Goal: Find specific page/section: Find specific page/section

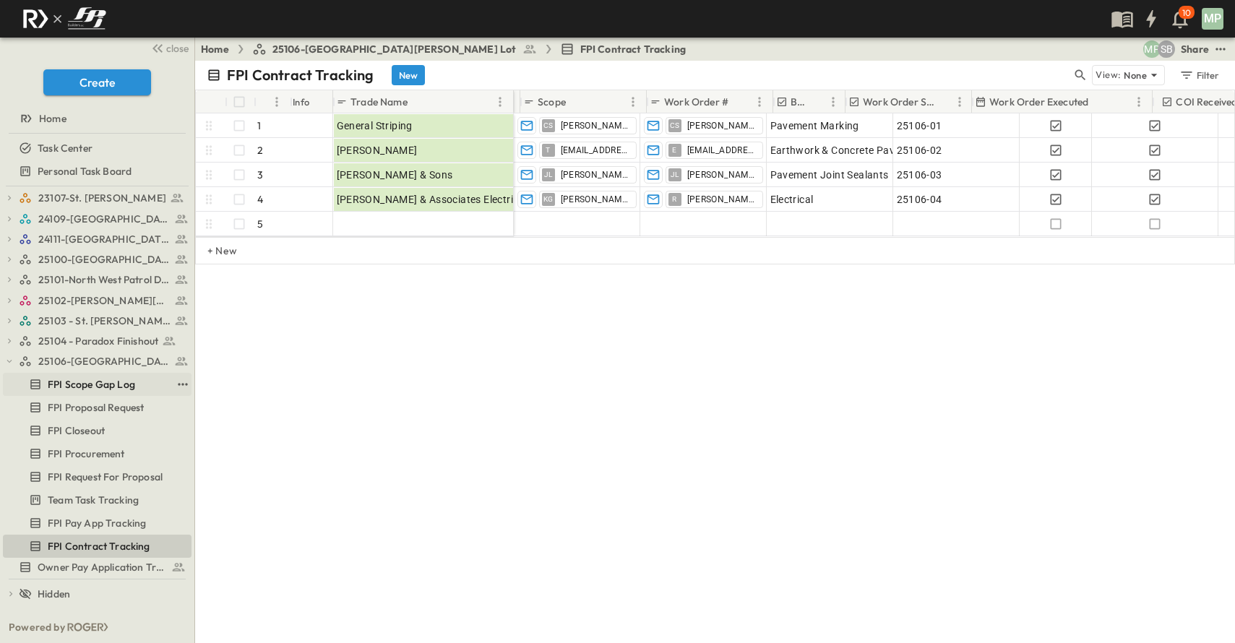
scroll to position [0, 246]
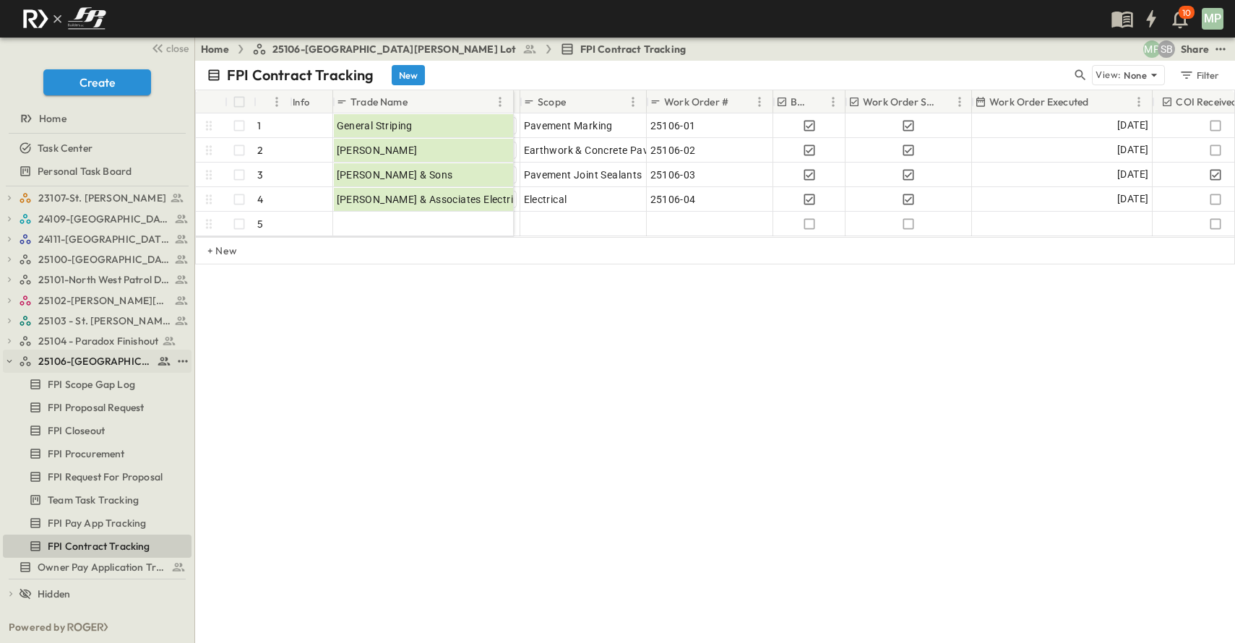
click at [12, 363] on icon "button" at bounding box center [9, 361] width 10 height 10
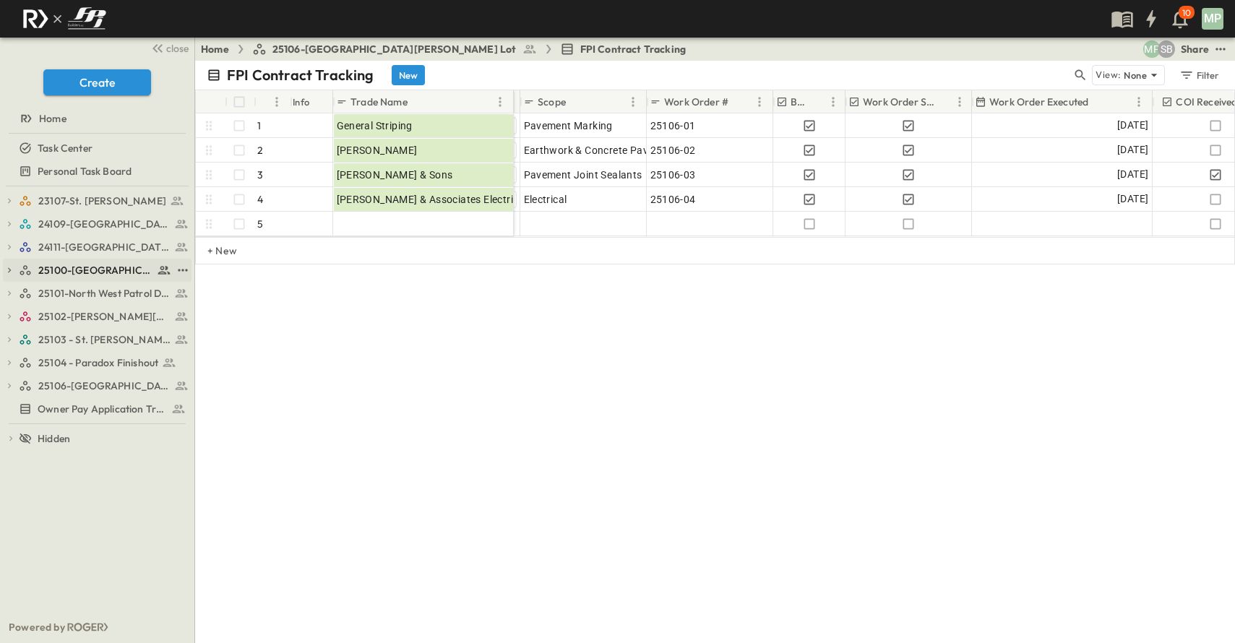
click at [12, 267] on icon "button" at bounding box center [9, 270] width 10 height 10
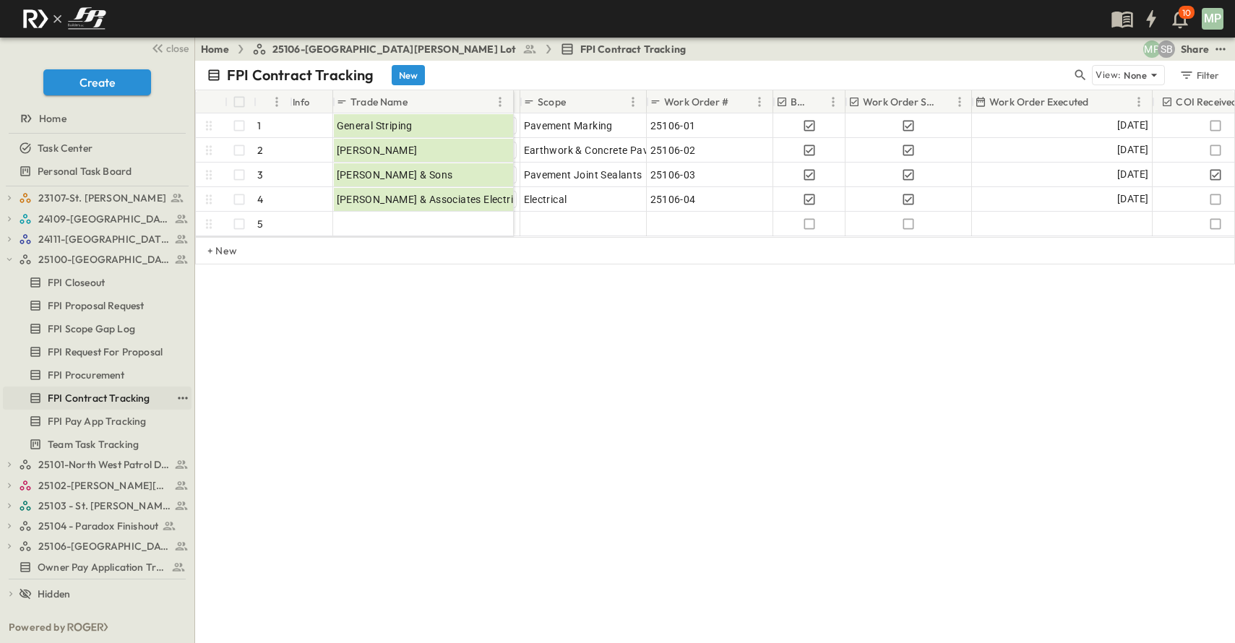
click at [113, 400] on span "FPI Contract Tracking" at bounding box center [99, 398] width 103 height 14
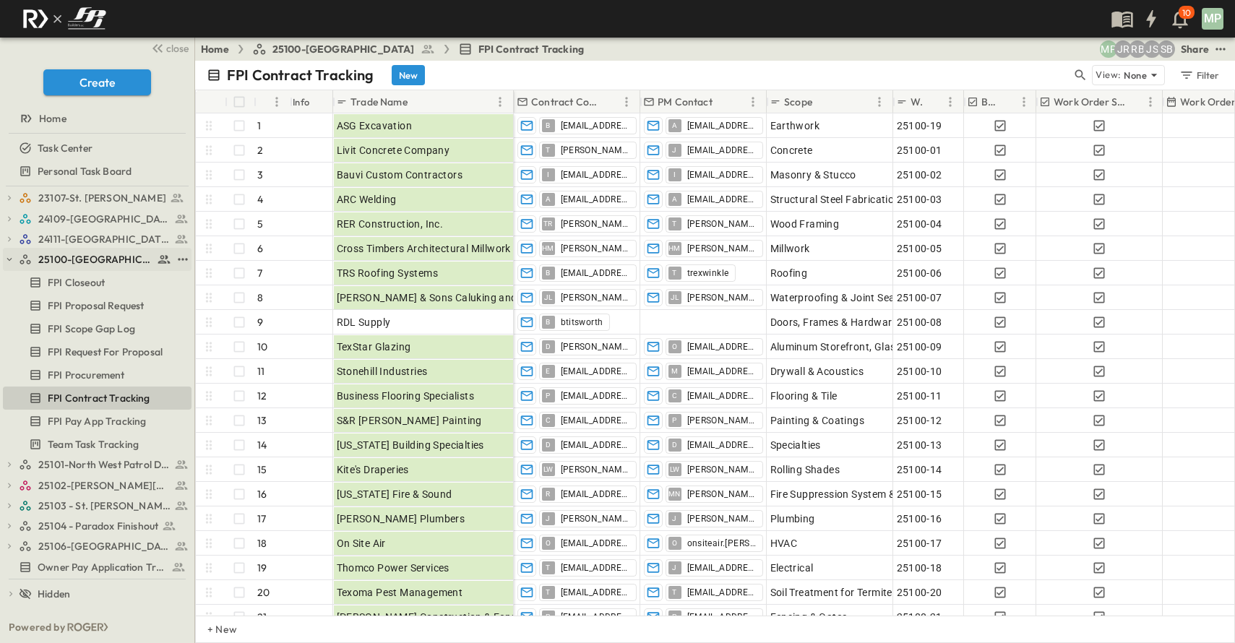
click at [14, 262] on button "button" at bounding box center [9, 259] width 13 height 13
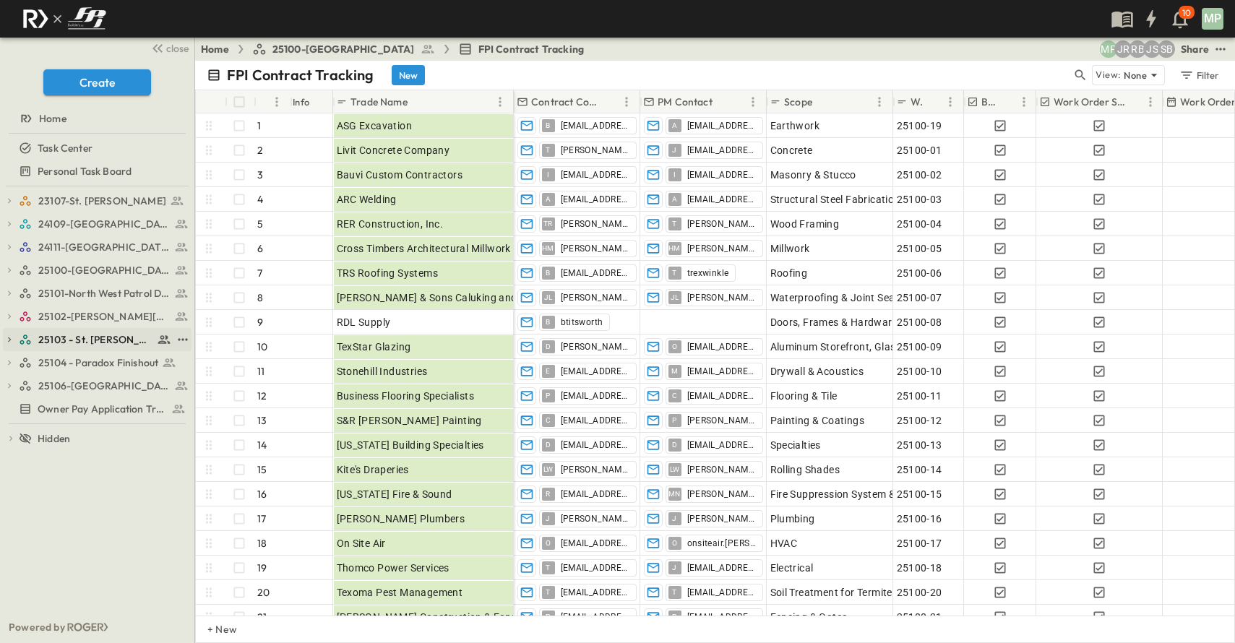
click at [52, 335] on span "25103 - St. [PERSON_NAME] Phase 2" at bounding box center [95, 339] width 115 height 14
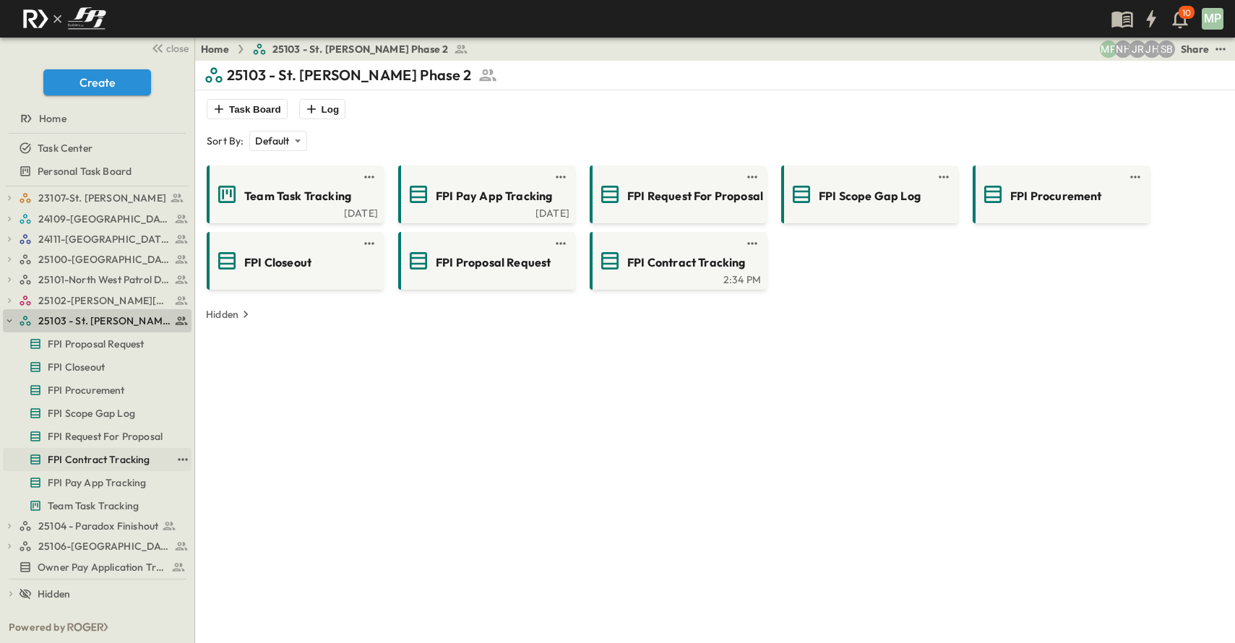
click at [103, 463] on span "FPI Contract Tracking" at bounding box center [99, 459] width 103 height 14
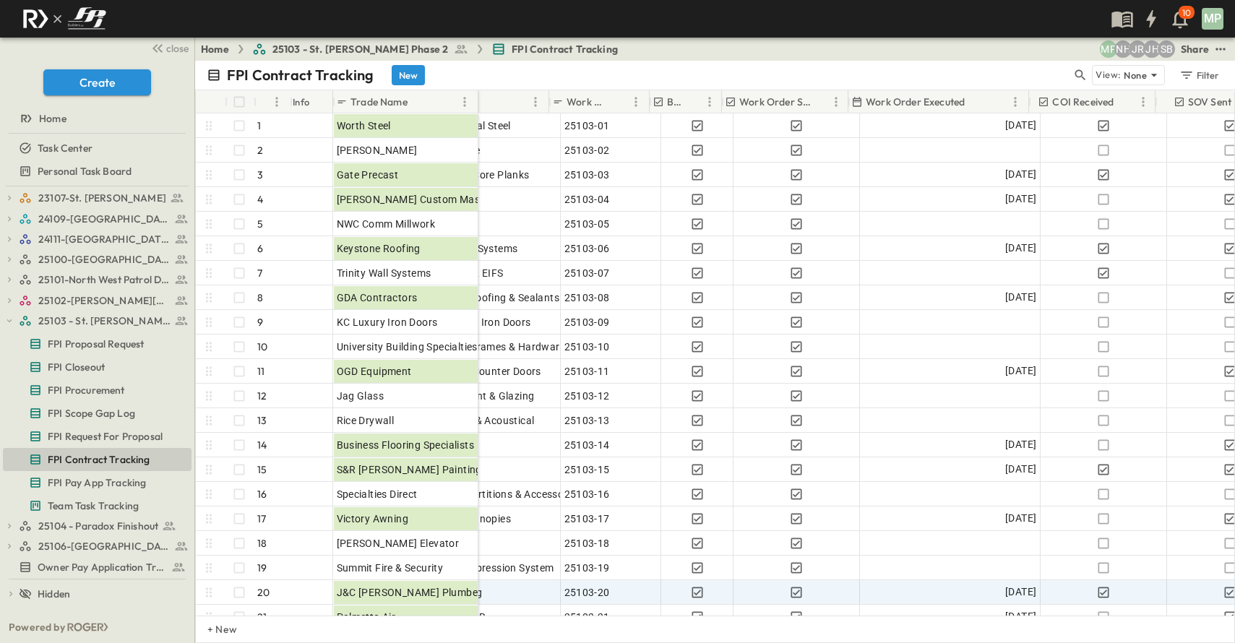
scroll to position [0, 314]
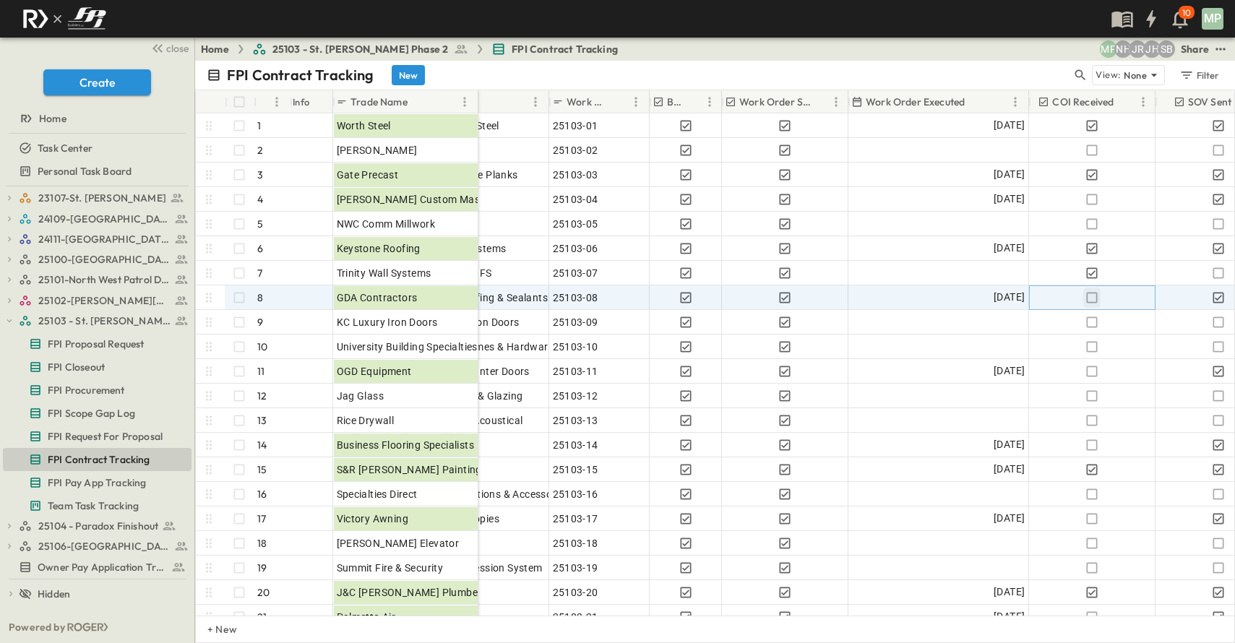
click at [1091, 299] on icon "button" at bounding box center [1092, 297] width 14 height 14
click at [79, 561] on span "Owner Pay Application Tracking" at bounding box center [93, 567] width 111 height 14
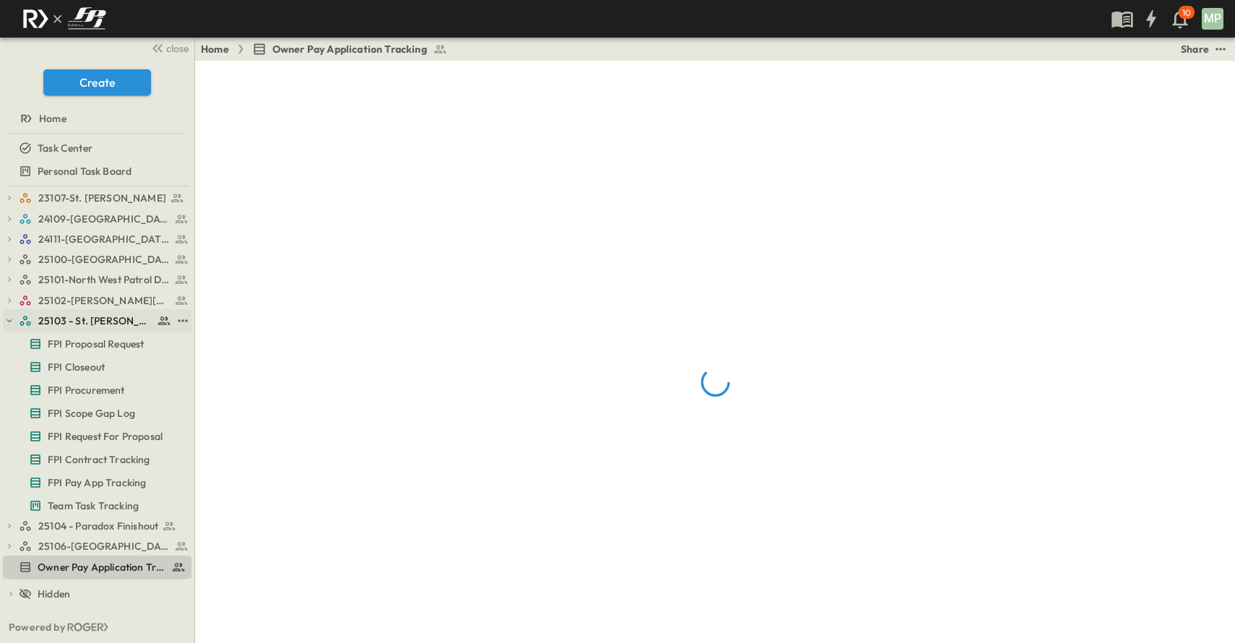
click at [5, 322] on icon "button" at bounding box center [9, 321] width 10 height 10
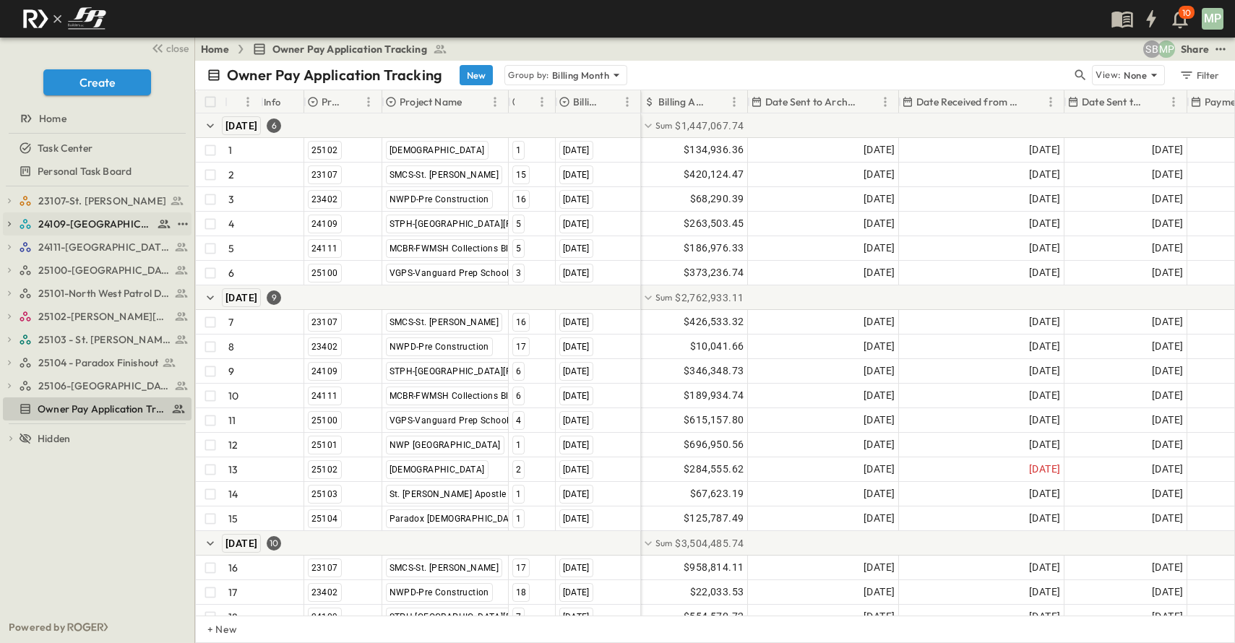
click at [17, 221] on div "24109-[GEOGRAPHIC_DATA][PERSON_NAME]" at bounding box center [97, 223] width 189 height 23
click at [51, 222] on span "24109-[GEOGRAPHIC_DATA][PERSON_NAME]" at bounding box center [95, 224] width 115 height 14
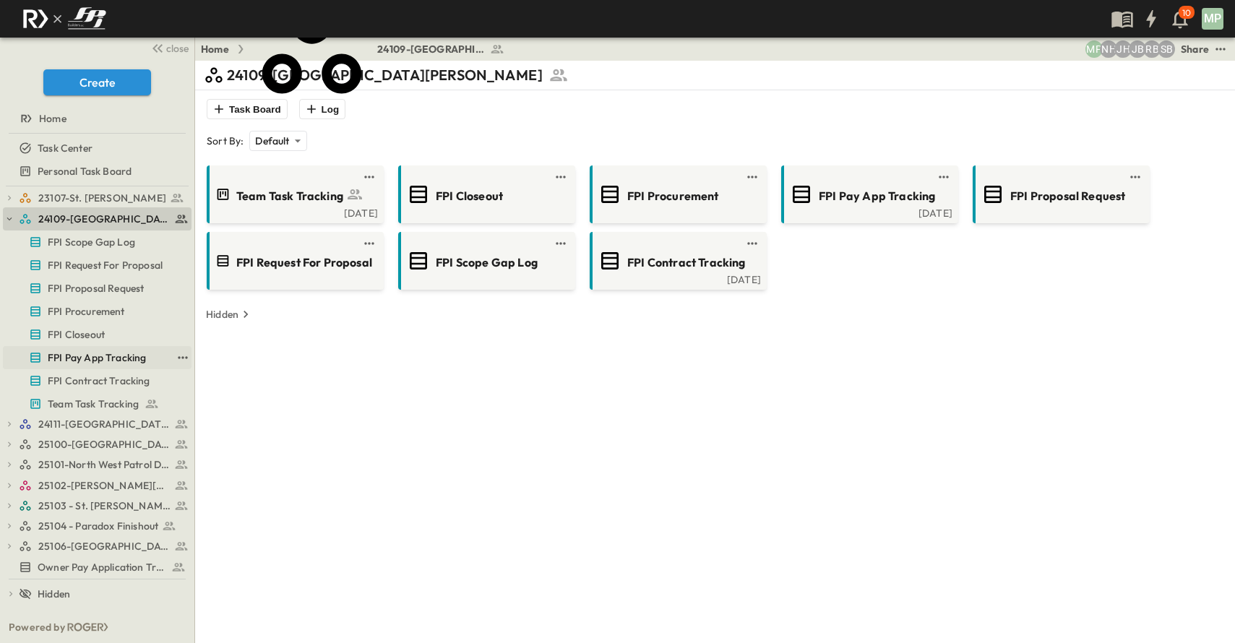
click at [116, 351] on span "FPI Pay App Tracking" at bounding box center [97, 357] width 98 height 14
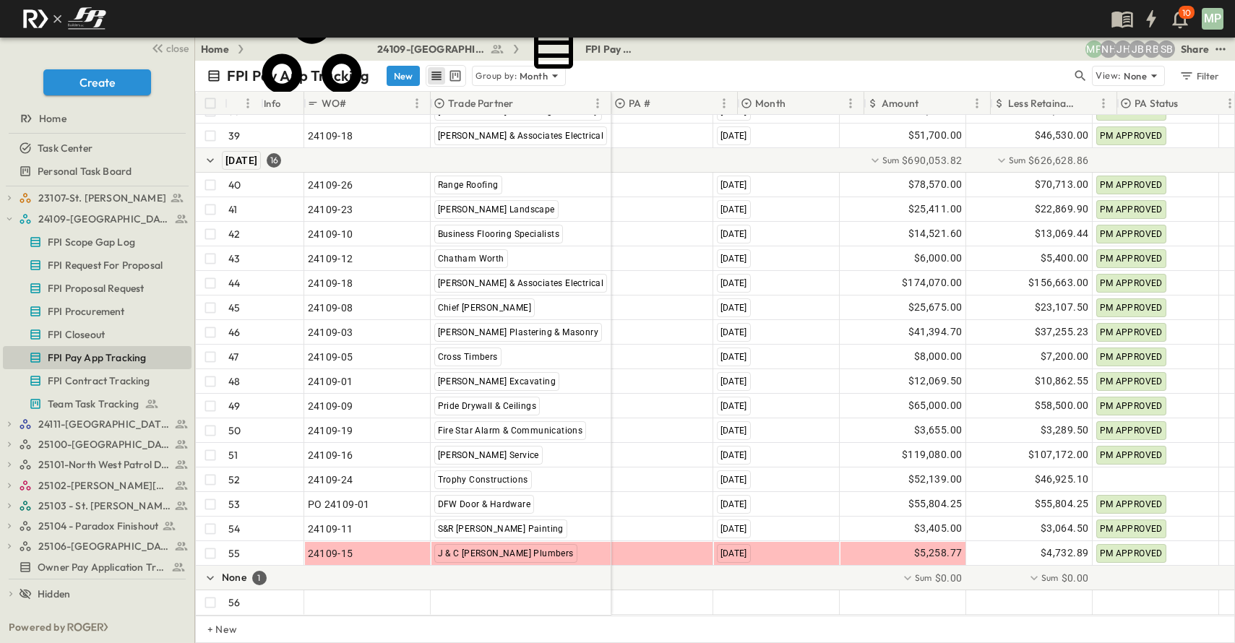
scroll to position [1157, 0]
